Goal: Find specific page/section: Find specific page/section

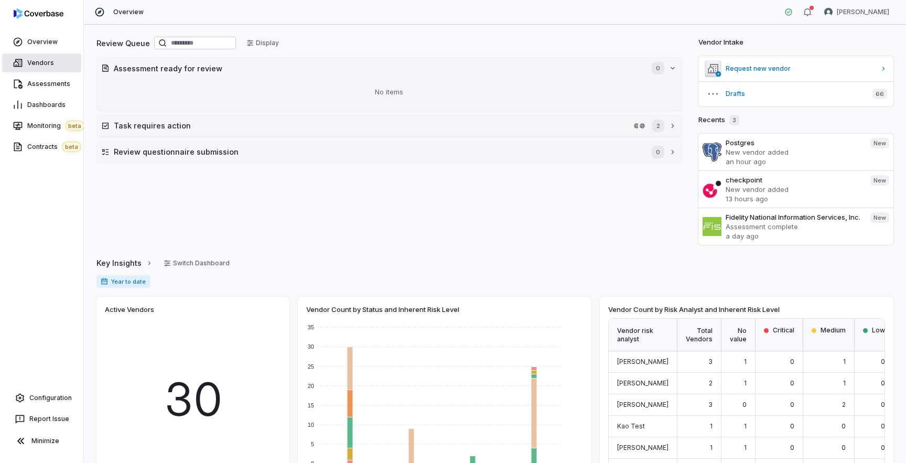
click at [50, 62] on span "Vendors" at bounding box center [40, 63] width 27 height 8
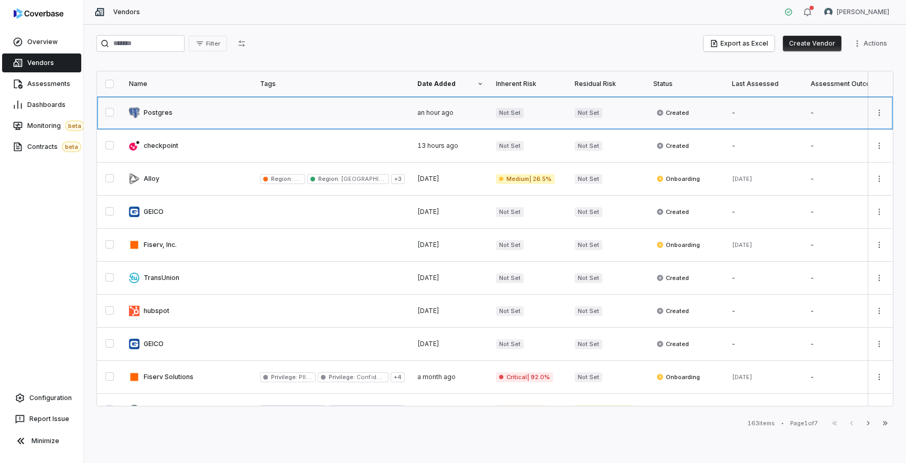
click at [180, 108] on link at bounding box center [188, 112] width 131 height 33
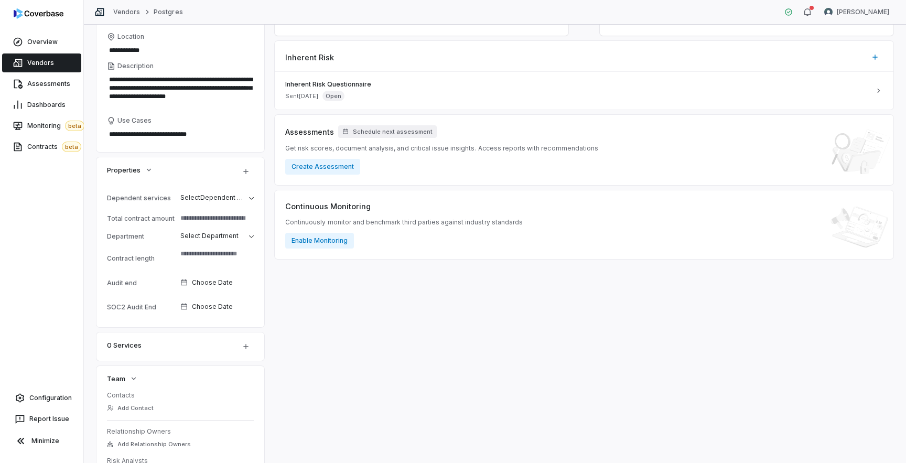
scroll to position [127, 0]
click at [253, 345] on button "button" at bounding box center [246, 346] width 22 height 22
type textarea "*"
